Goal: Transaction & Acquisition: Purchase product/service

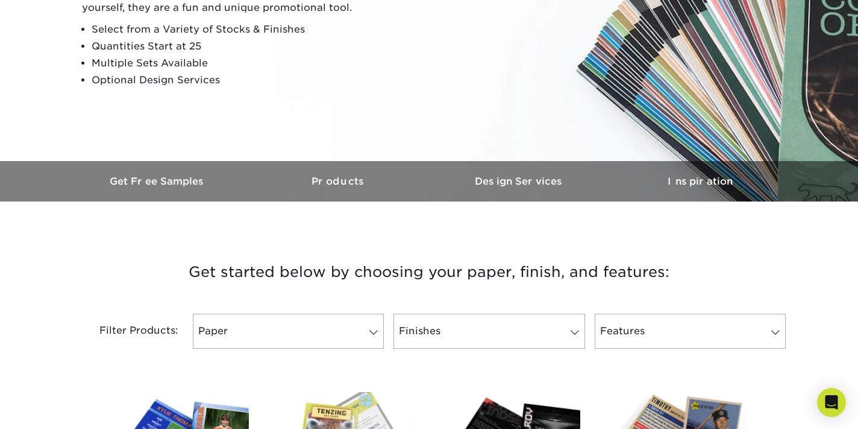
scroll to position [217, 0]
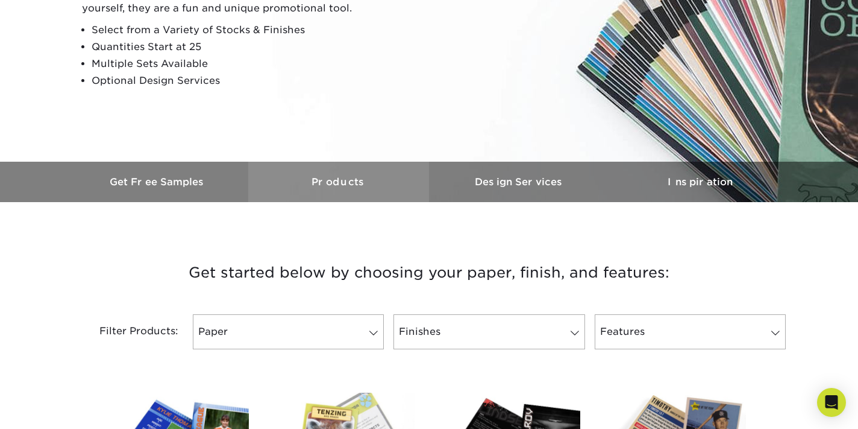
click at [338, 185] on h3 "Products" at bounding box center [338, 181] width 181 height 11
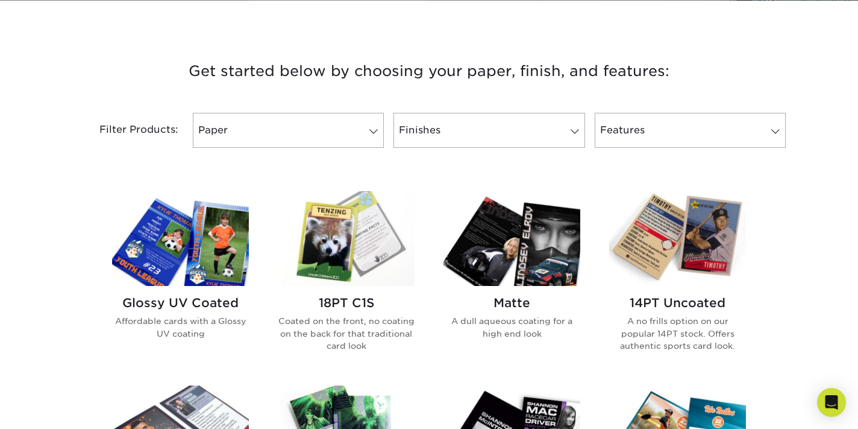
scroll to position [419, 0]
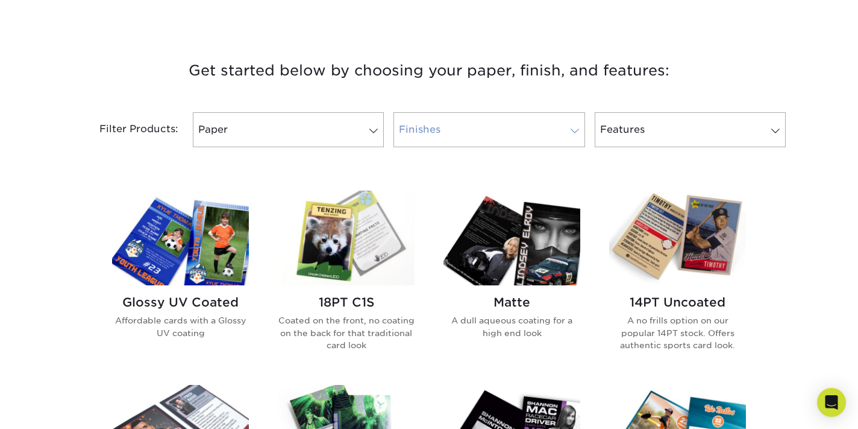
click at [549, 131] on link "Finishes" at bounding box center [489, 129] width 191 height 35
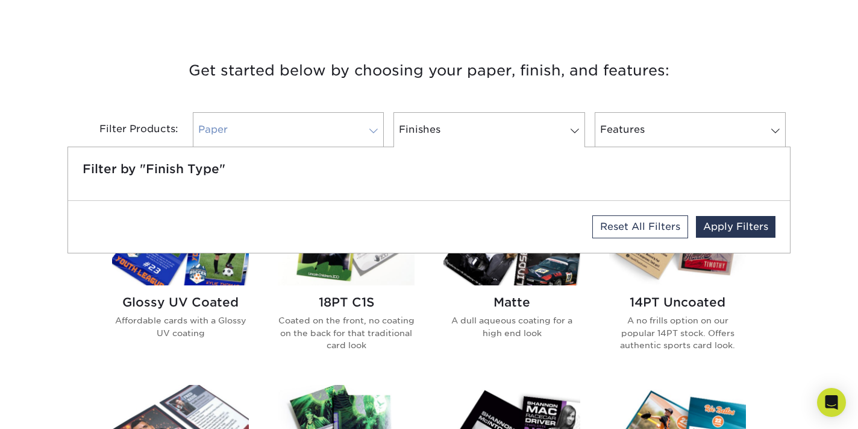
click at [328, 127] on link "Paper" at bounding box center [288, 129] width 191 height 35
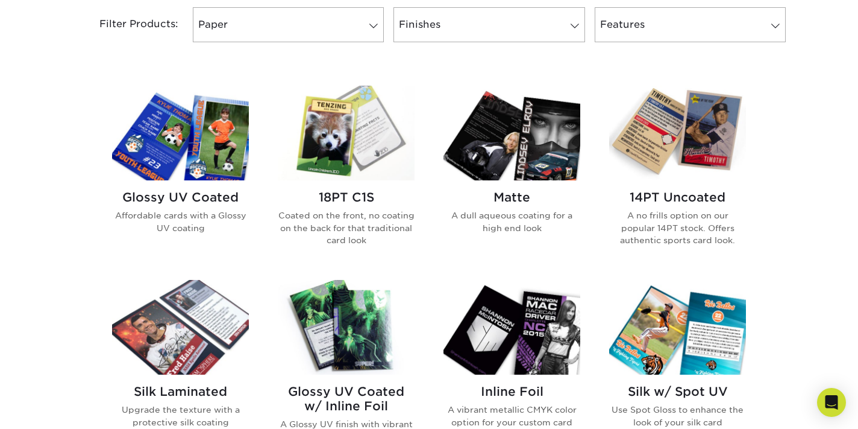
scroll to position [540, 0]
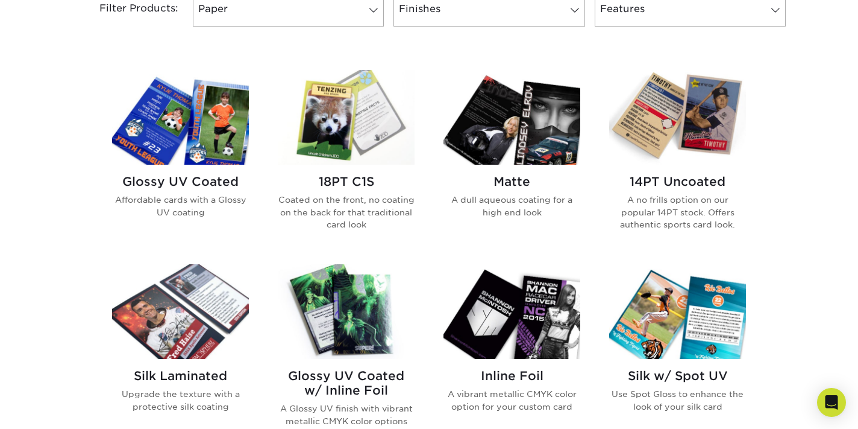
click at [518, 116] on img at bounding box center [512, 117] width 137 height 95
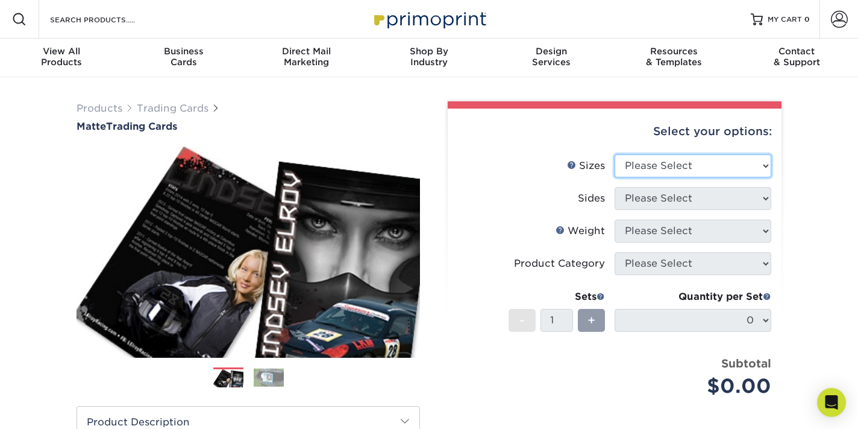
click at [653, 165] on select "Please Select 2.5" x 3.5"" at bounding box center [693, 165] width 157 height 23
select select "2.50x3.50"
click at [615, 154] on select "Please Select 2.5" x 3.5"" at bounding box center [693, 165] width 157 height 23
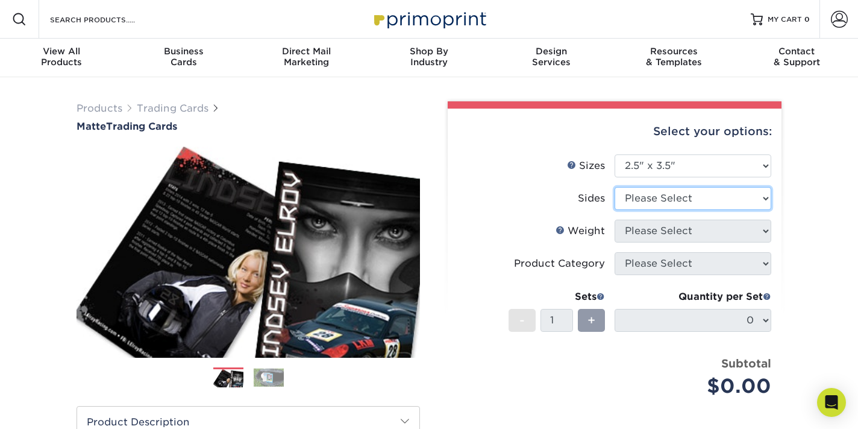
click at [656, 195] on select "Please Select Print Both Sides Print Front Only" at bounding box center [693, 198] width 157 height 23
select select "13abbda7-1d64-4f25-8bb2-c179b224825d"
click at [615, 187] on select "Please Select Print Both Sides Print Front Only" at bounding box center [693, 198] width 157 height 23
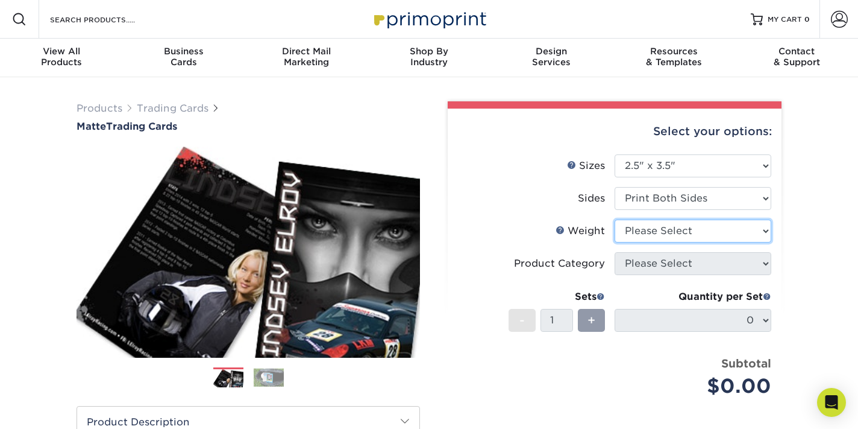
click at [656, 223] on select "Please Select 16PT 14PT" at bounding box center [693, 230] width 157 height 23
select select "14PT"
click at [615, 219] on select "Please Select 16PT 14PT" at bounding box center [693, 230] width 157 height 23
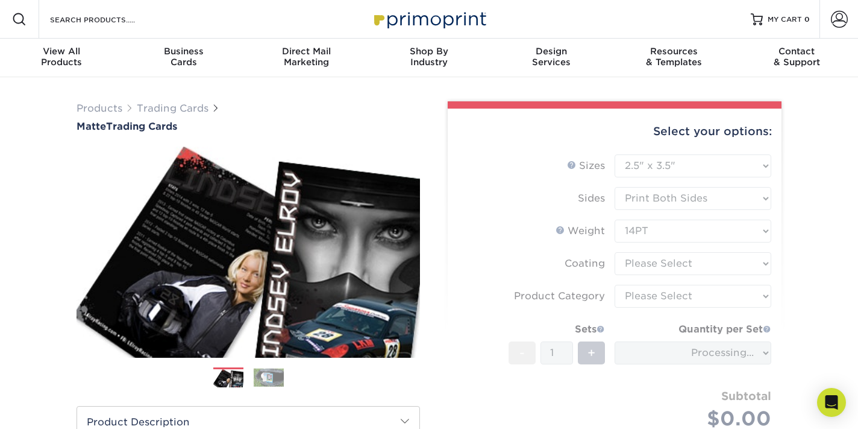
click at [652, 264] on form "Sizes Help Sizes Please Select 2.5" x 3.5" Sides Please Select 16PT - 1" at bounding box center [615, 305] width 315 height 303
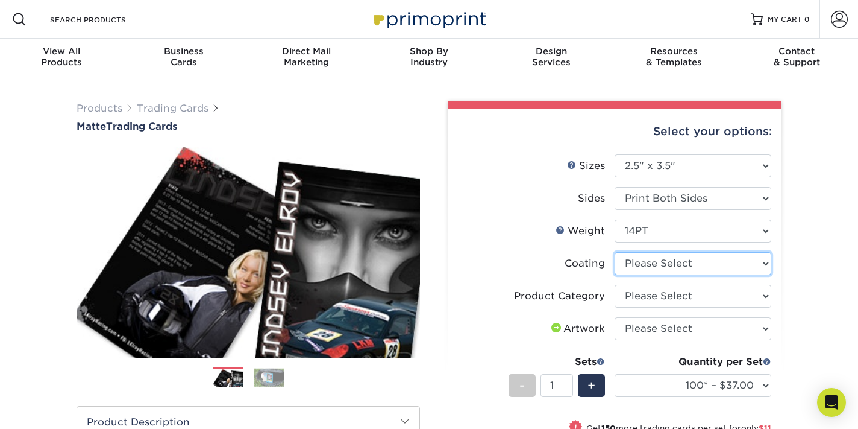
click at [652, 264] on select at bounding box center [693, 263] width 157 height 23
select select "121bb7b5-3b4d-429f-bd8d-bbf80e953313"
click at [615, 252] on select at bounding box center [693, 263] width 157 height 23
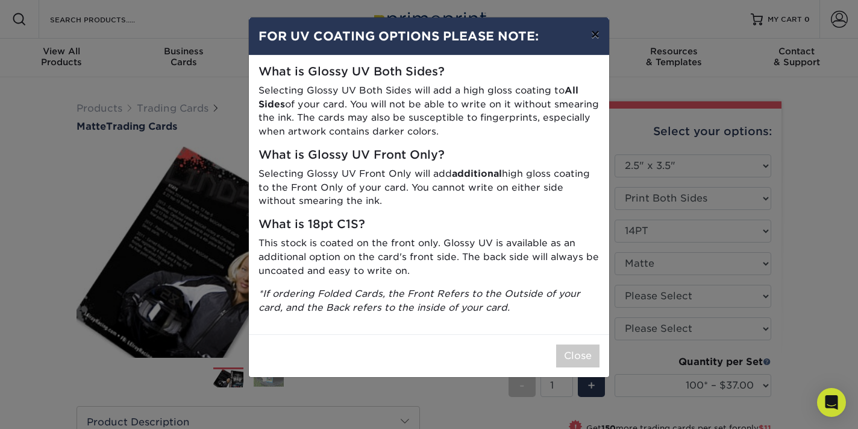
click at [591, 33] on button "×" at bounding box center [596, 34] width 28 height 34
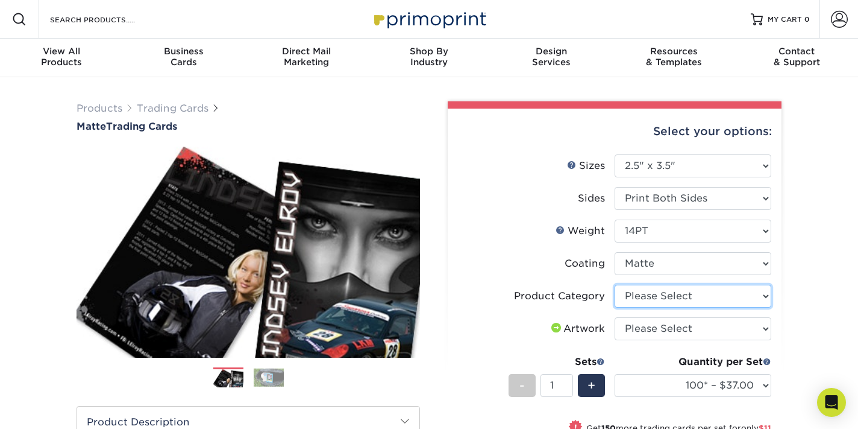
click at [681, 299] on select "Please Select Trading Cards" at bounding box center [693, 296] width 157 height 23
select select "c2f9bce9-36c2-409d-b101-c29d9d031e18"
click at [615, 285] on select "Please Select Trading Cards" at bounding box center [693, 296] width 157 height 23
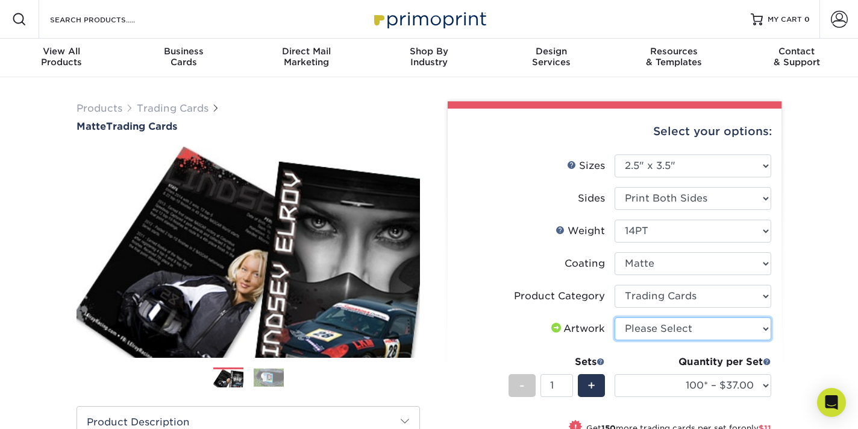
click at [673, 328] on select "Please Select I will upload files I need a design - $100" at bounding box center [693, 328] width 157 height 23
select select "upload"
click at [615, 317] on select "Please Select I will upload files I need a design - $100" at bounding box center [693, 328] width 157 height 23
click at [825, 348] on div "Products Trading Cards Matte Trading Cards" at bounding box center [429, 399] width 858 height 644
